Goal: Information Seeking & Learning: Compare options

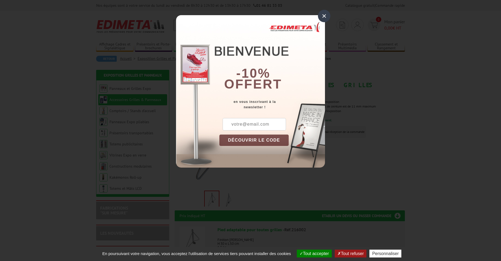
click at [320, 15] on div "×" at bounding box center [324, 16] width 12 height 12
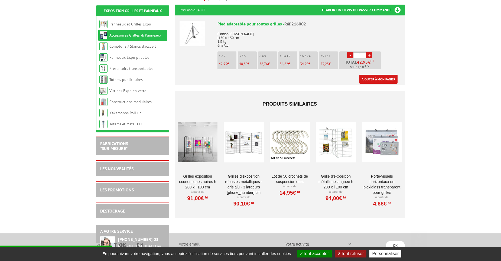
scroll to position [210, 0]
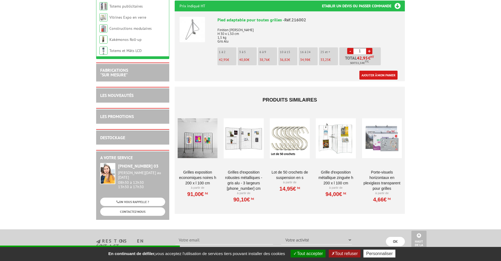
click at [202, 136] on div at bounding box center [198, 138] width 40 height 54
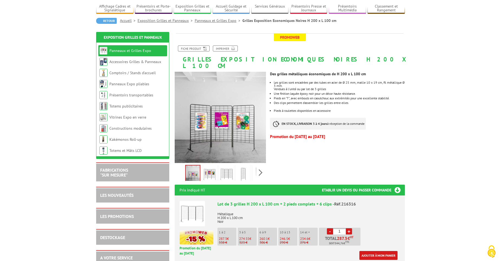
scroll to position [47, 0]
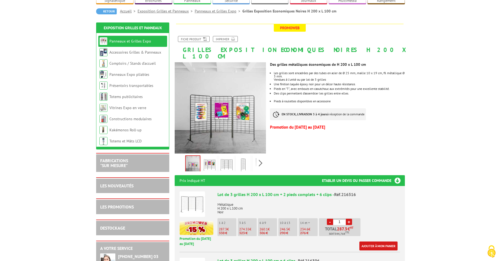
click at [209, 156] on img at bounding box center [209, 164] width 13 height 17
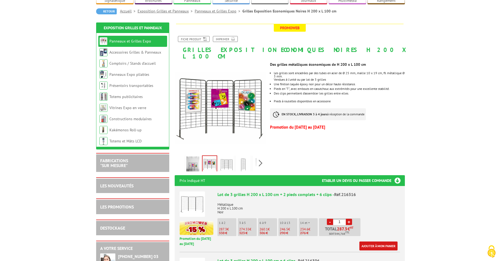
click at [220, 158] on img at bounding box center [226, 164] width 13 height 17
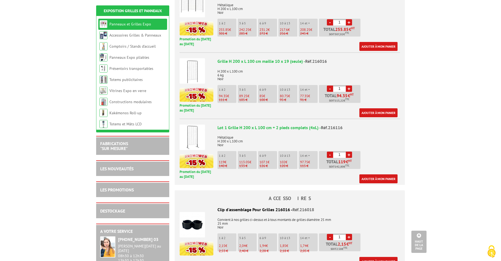
scroll to position [318, 0]
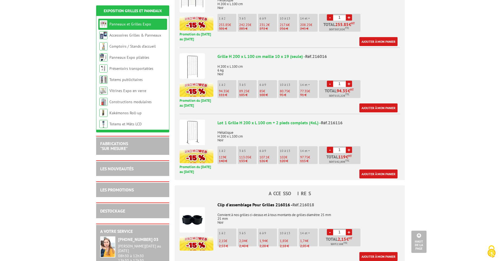
click at [191, 141] on img at bounding box center [191, 132] width 25 height 25
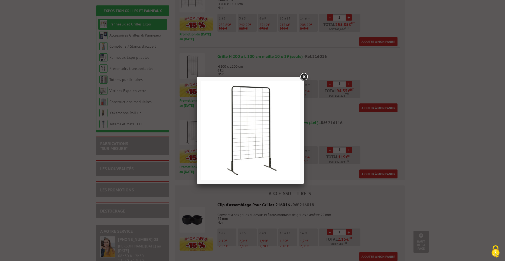
click at [306, 76] on link at bounding box center [304, 77] width 10 height 10
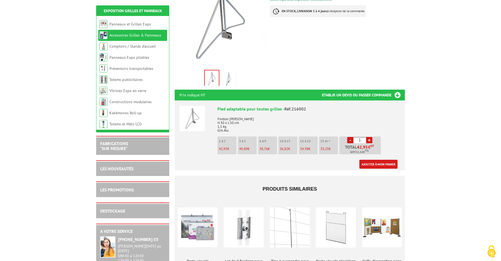
scroll to position [126, 0]
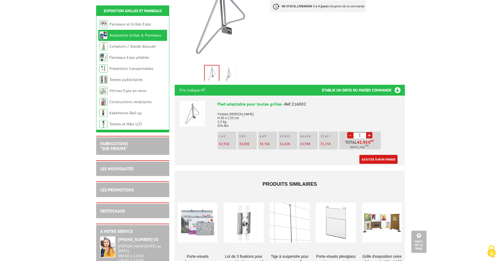
click at [196, 104] on img at bounding box center [191, 113] width 25 height 25
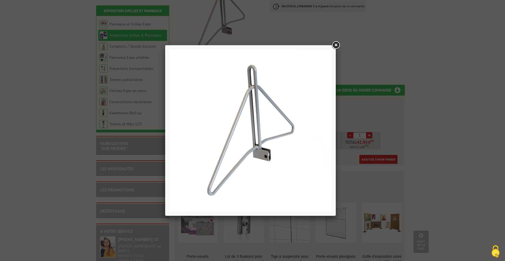
click at [335, 46] on link at bounding box center [336, 45] width 10 height 10
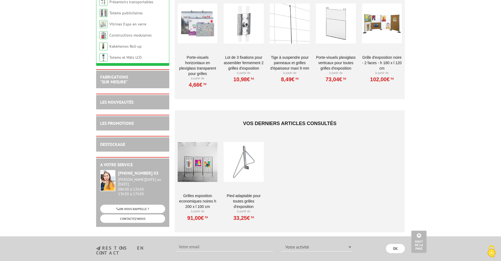
scroll to position [335, 0]
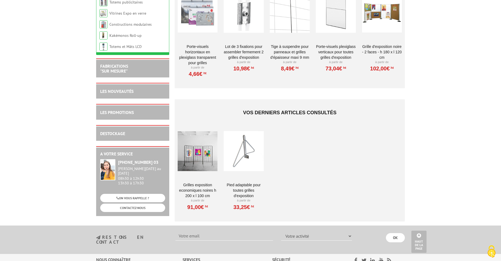
click at [196, 158] on div at bounding box center [198, 151] width 40 height 54
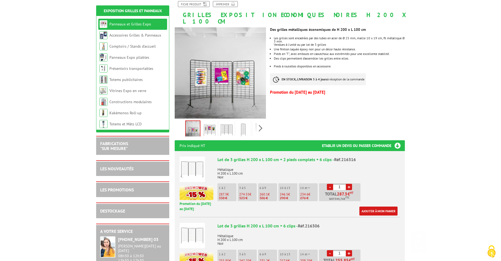
scroll to position [115, 0]
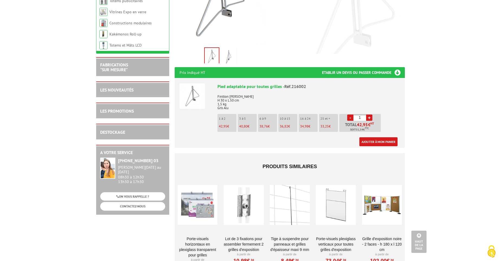
scroll to position [44, 0]
